Goal: Task Accomplishment & Management: Use online tool/utility

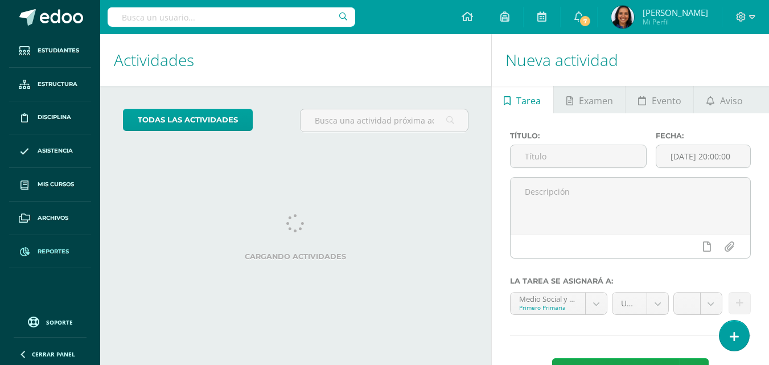
click at [54, 249] on span "Reportes" at bounding box center [53, 251] width 31 height 9
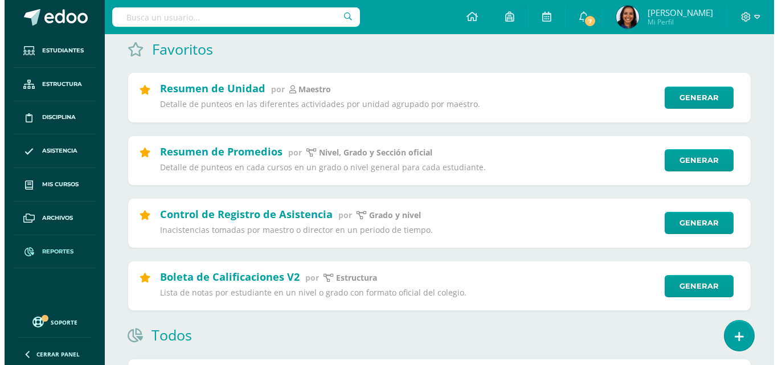
scroll to position [101, 0]
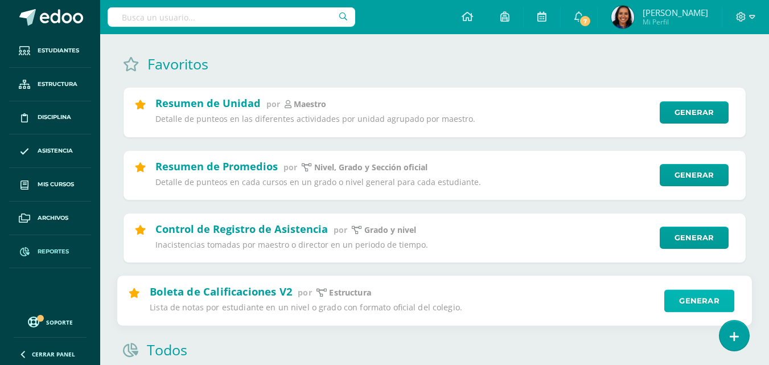
click at [689, 297] on link "Generar" at bounding box center [699, 300] width 70 height 23
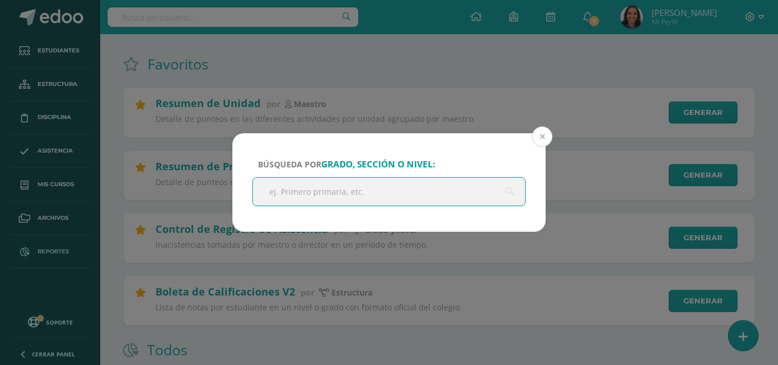
click at [541, 145] on button at bounding box center [542, 136] width 20 height 20
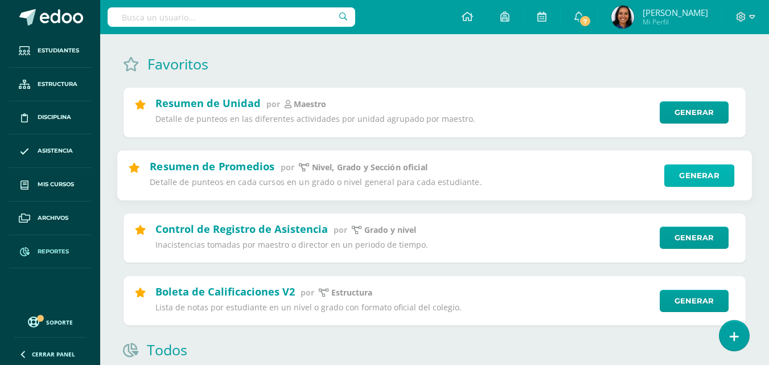
click at [703, 164] on link "Generar" at bounding box center [699, 175] width 70 height 23
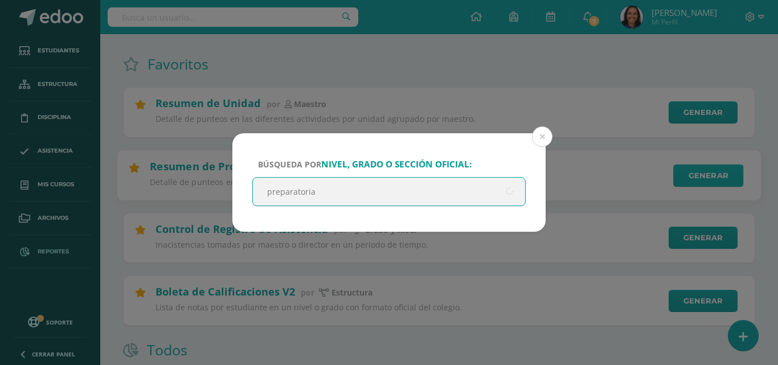
type input "preparatoria"
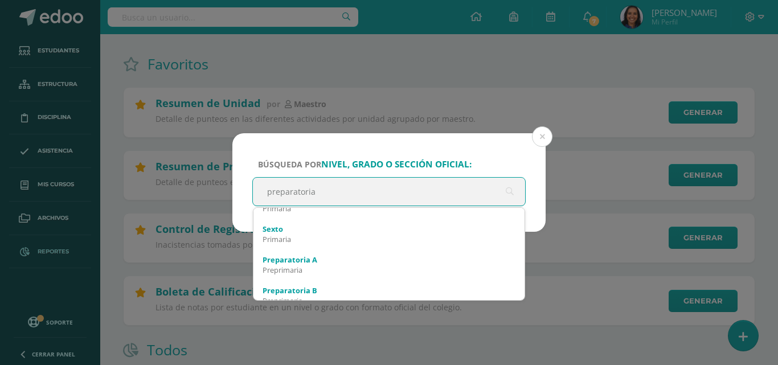
scroll to position [338, 0]
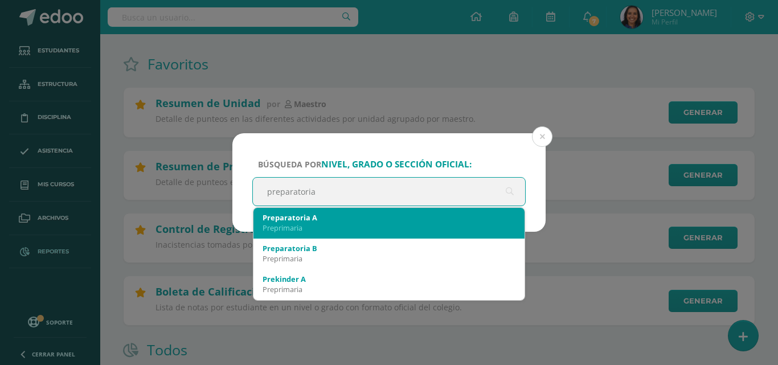
click at [422, 223] on div "Preprimaria" at bounding box center [388, 228] width 253 height 10
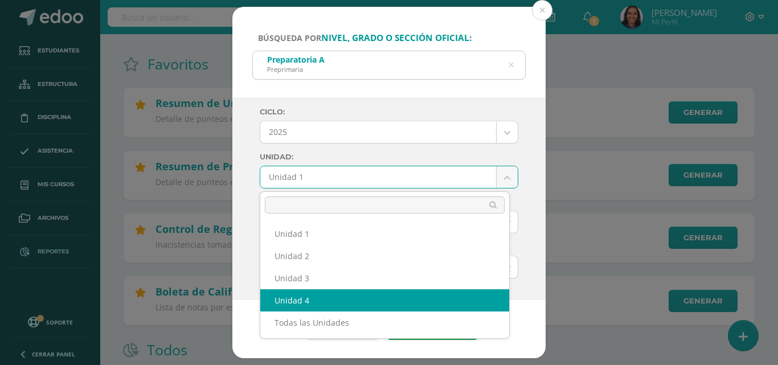
select select "Unidad 4"
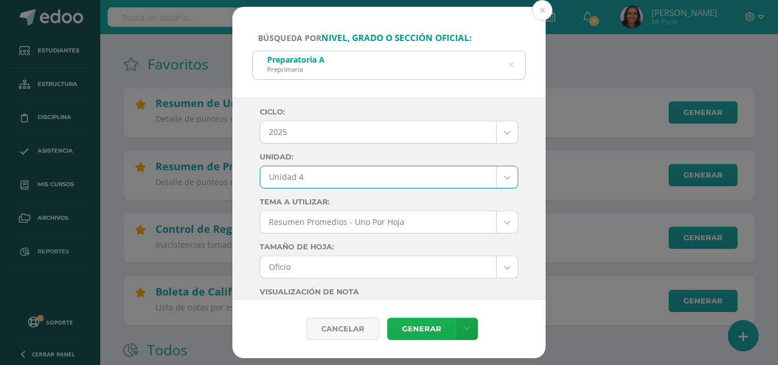
click at [437, 328] on link "Generar" at bounding box center [421, 329] width 68 height 22
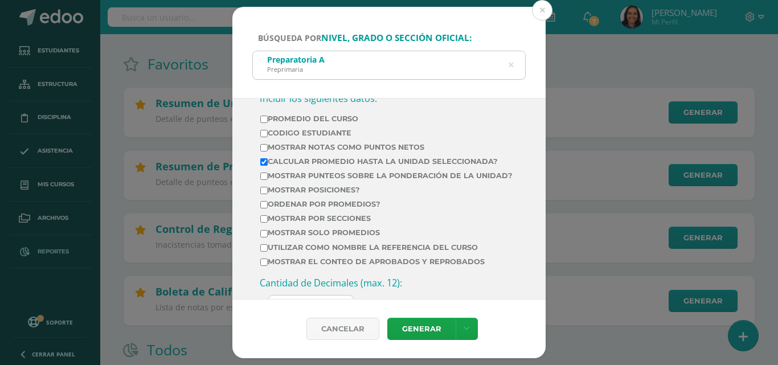
scroll to position [389, 0]
click at [261, 192] on input "Mostrar posiciones?" at bounding box center [263, 188] width 7 height 7
checkbox input "true"
click at [264, 207] on input "Ordenar por promedios?" at bounding box center [263, 202] width 7 height 7
checkbox input "true"
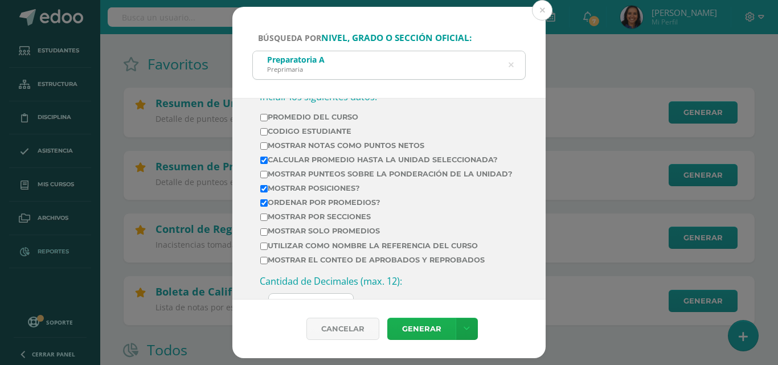
click at [423, 321] on link "Generar" at bounding box center [421, 329] width 68 height 22
click at [512, 63] on icon at bounding box center [510, 65] width 29 height 5
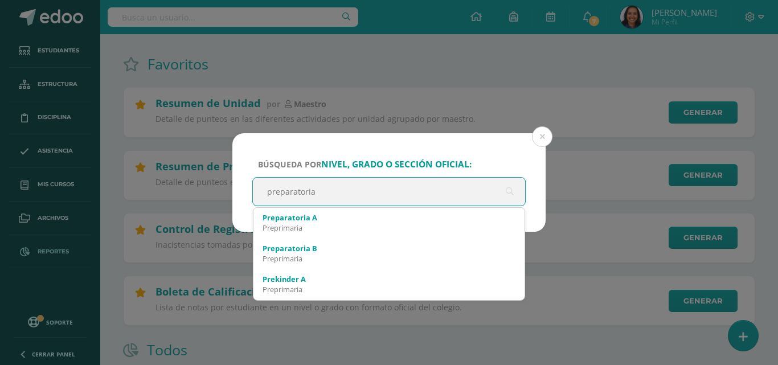
type input "preparatoria"
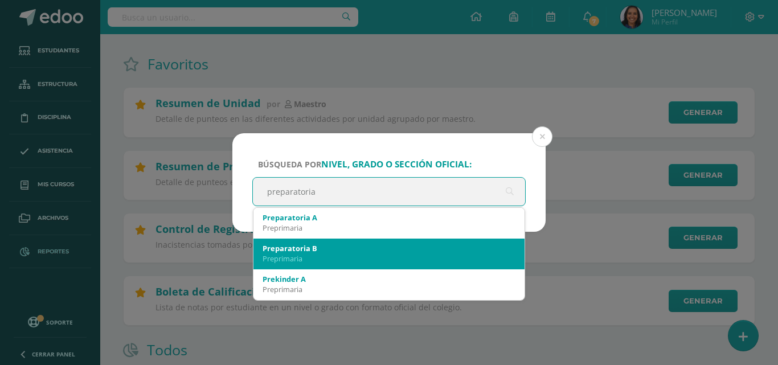
click at [346, 253] on div "Preprimaria" at bounding box center [388, 258] width 253 height 10
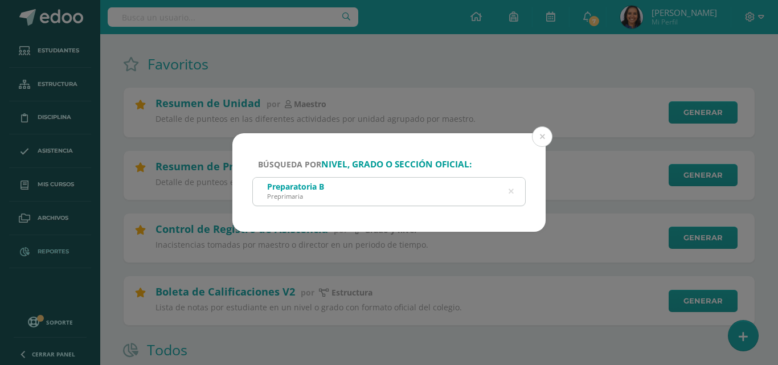
click at [459, 198] on div "Preparatoria B Preprimaria" at bounding box center [389, 191] width 272 height 26
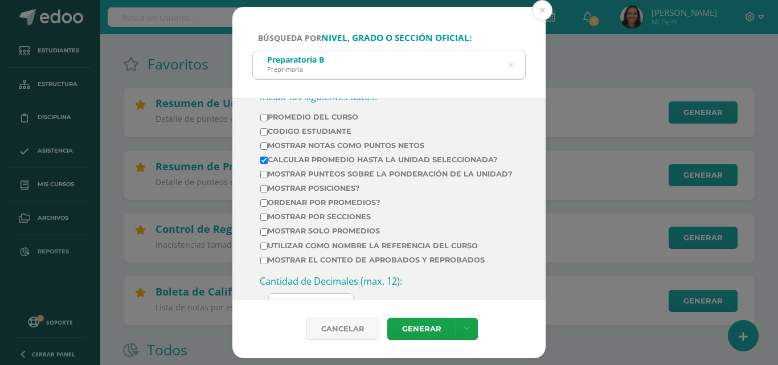
click at [358, 207] on label "Ordenar por promedios?" at bounding box center [386, 202] width 252 height 9
click at [268, 207] on input "Ordenar por promedios?" at bounding box center [263, 202] width 7 height 7
checkbox input "true"
click at [355, 221] on label "Mostrar por secciones" at bounding box center [386, 216] width 252 height 9
click at [268, 221] on input "Mostrar por secciones" at bounding box center [263, 216] width 7 height 7
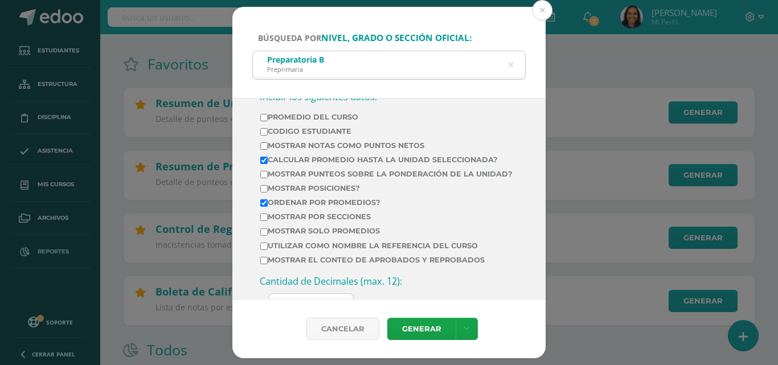
checkbox input "true"
click at [425, 338] on link "Generar" at bounding box center [421, 329] width 68 height 22
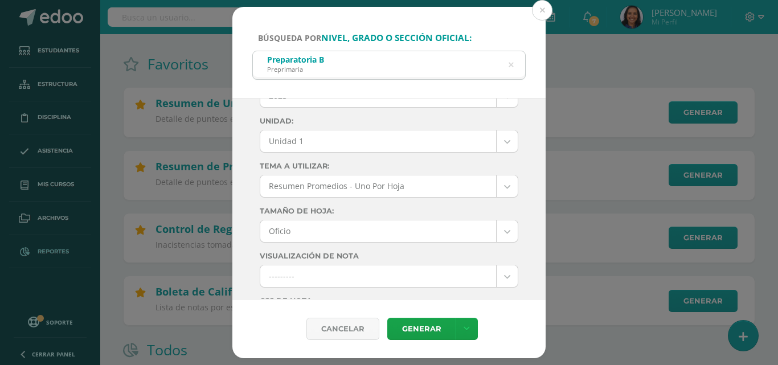
scroll to position [14, 0]
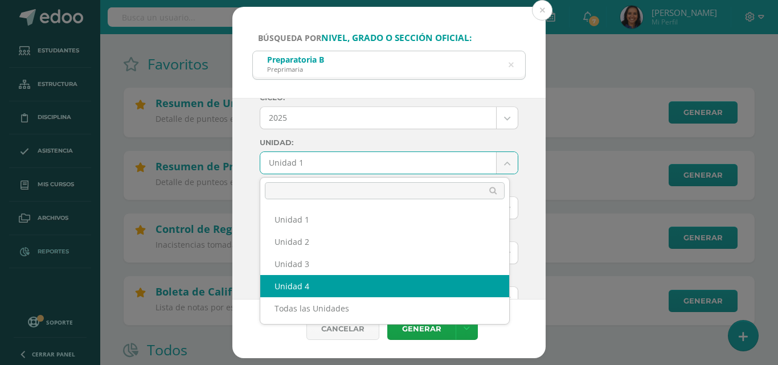
select select "Unidad 4"
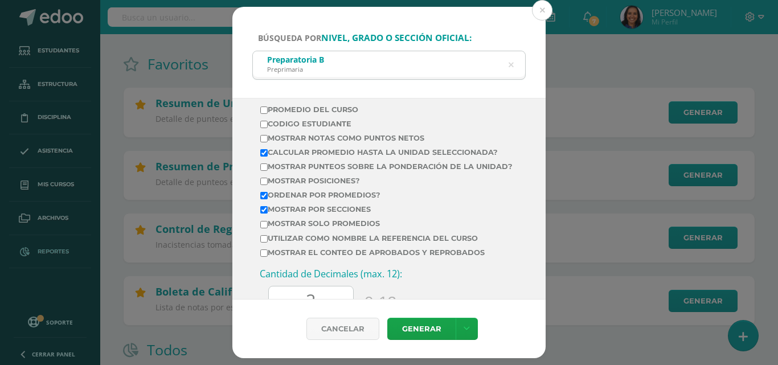
scroll to position [401, 0]
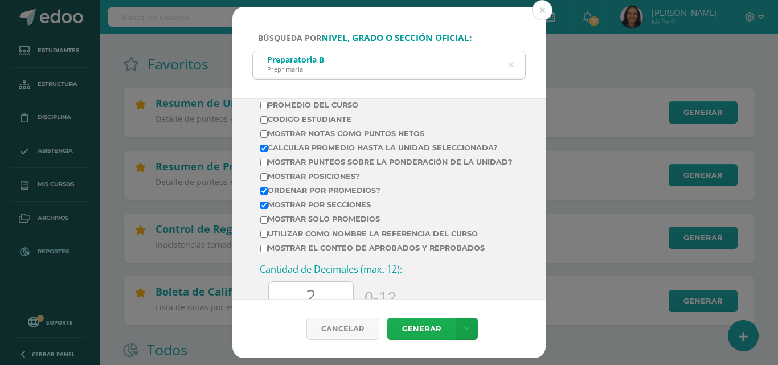
click at [442, 324] on link "Generar" at bounding box center [421, 329] width 68 height 22
